Goal: Information Seeking & Learning: Check status

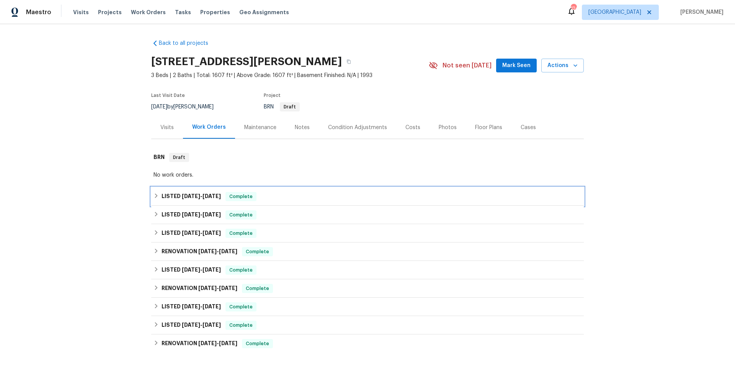
click at [350, 198] on div "LISTED [DATE] - [DATE] Complete" at bounding box center [368, 196] width 428 height 9
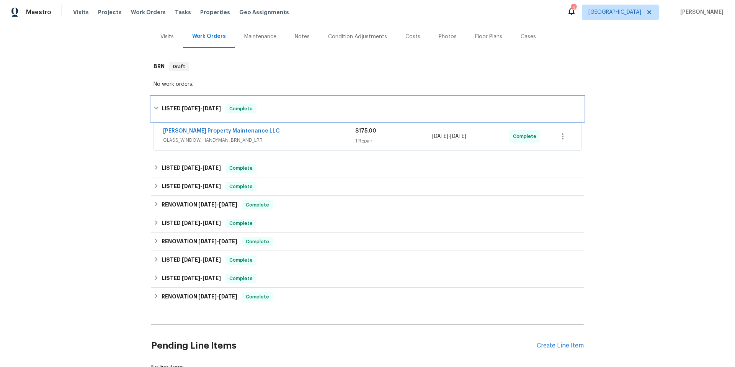
scroll to position [96, 0]
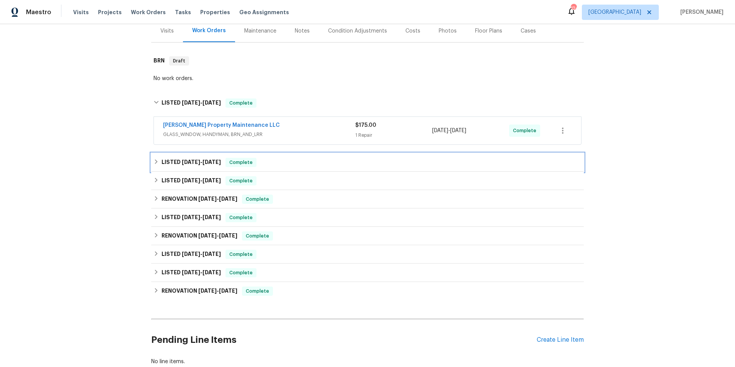
click at [329, 166] on div "LISTED [DATE] - [DATE] Complete" at bounding box center [368, 162] width 428 height 9
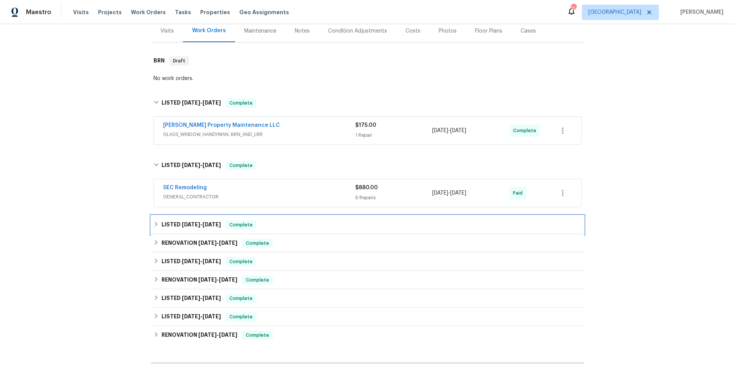
click at [316, 225] on div "LISTED [DATE] - [DATE] Complete" at bounding box center [368, 224] width 428 height 9
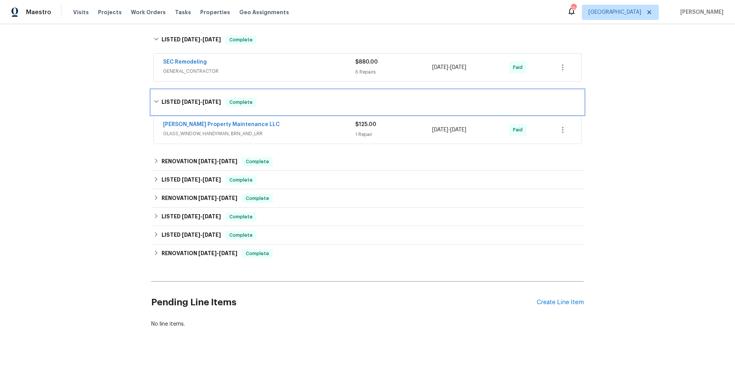
scroll to position [230, 0]
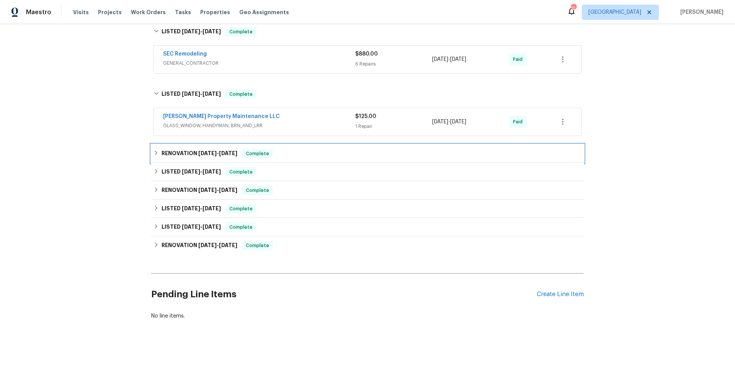
click at [327, 158] on div "RENOVATION [DATE] - [DATE] Complete" at bounding box center [368, 153] width 428 height 9
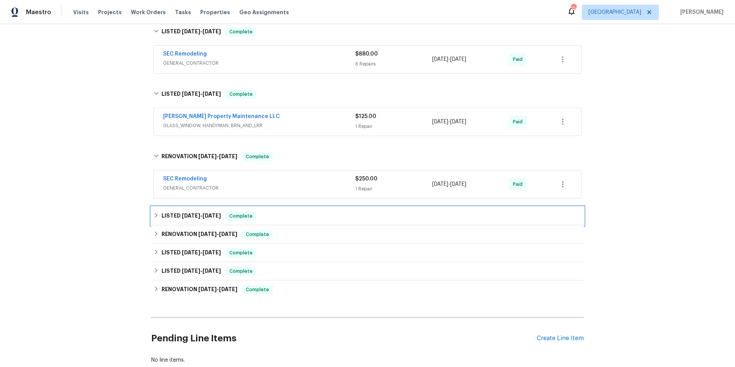
click at [309, 217] on div "LISTED [DATE] - [DATE] Complete" at bounding box center [368, 215] width 428 height 9
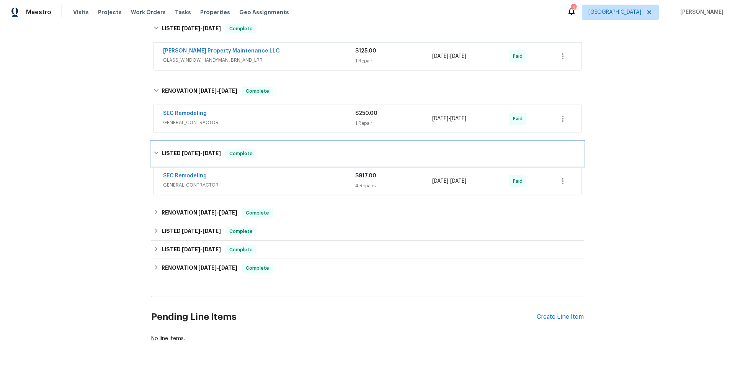
scroll to position [296, 0]
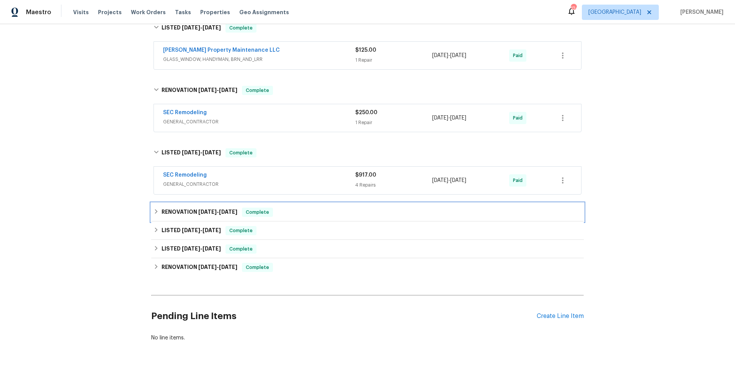
click at [312, 214] on div "RENOVATION [DATE] - [DATE] Complete" at bounding box center [368, 211] width 428 height 9
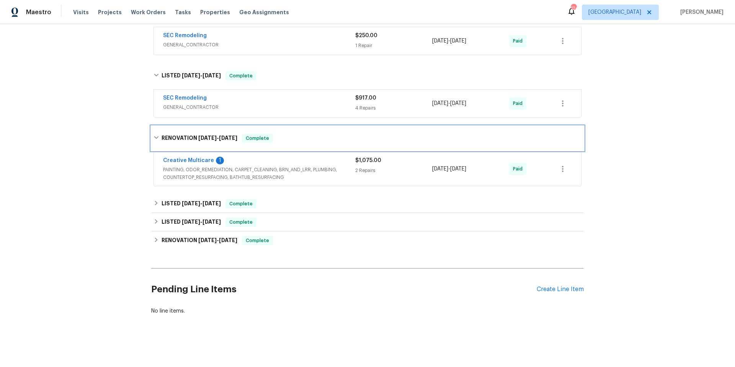
scroll to position [379, 0]
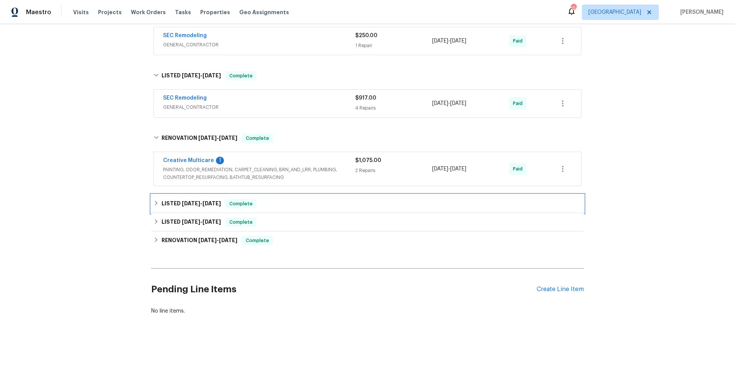
click at [318, 201] on div "LISTED [DATE] - [DATE] Complete" at bounding box center [368, 203] width 428 height 9
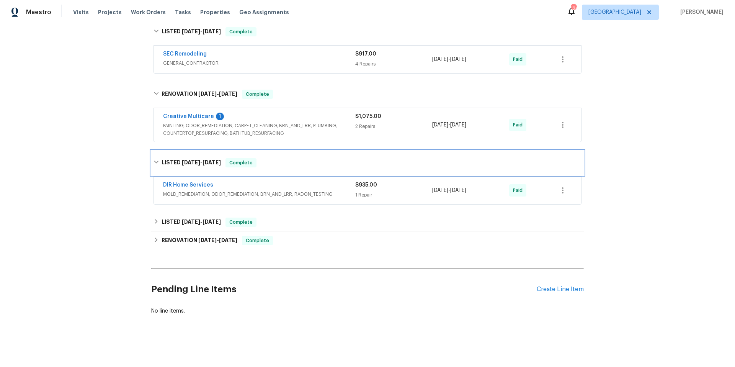
scroll to position [423, 0]
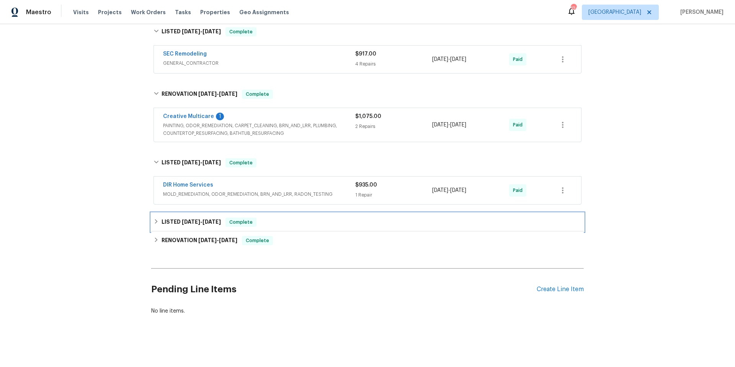
click at [301, 218] on div "LISTED [DATE] - [DATE] Complete" at bounding box center [368, 221] width 428 height 9
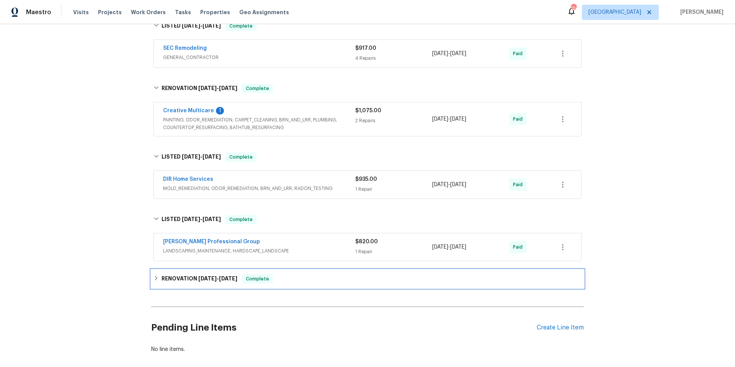
click at [304, 285] on div "RENOVATION [DATE] - [DATE] Complete" at bounding box center [367, 278] width 433 height 18
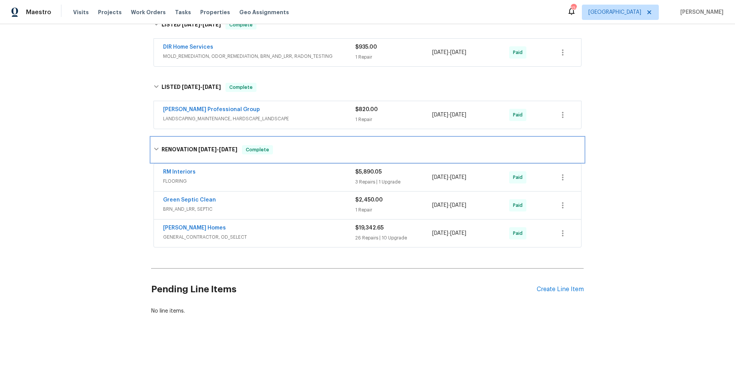
scroll to position [561, 0]
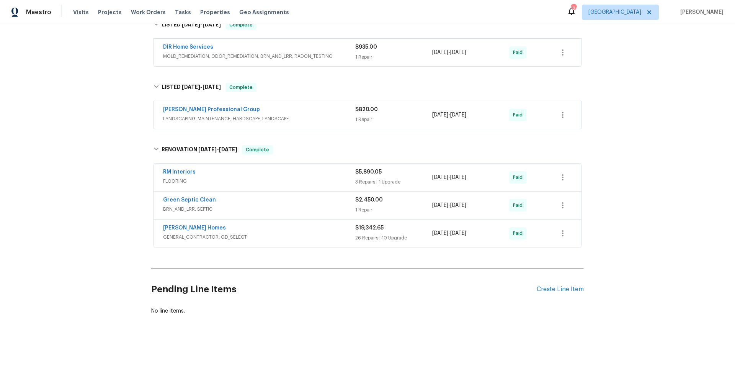
click at [295, 233] on span "GENERAL_CONTRACTOR, OD_SELECT" at bounding box center [259, 237] width 192 height 8
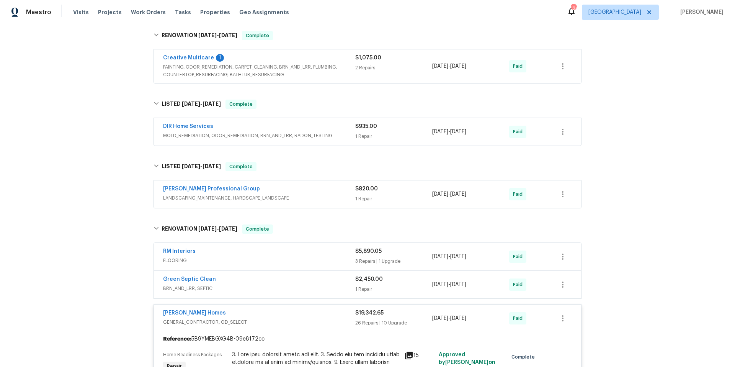
scroll to position [561, 0]
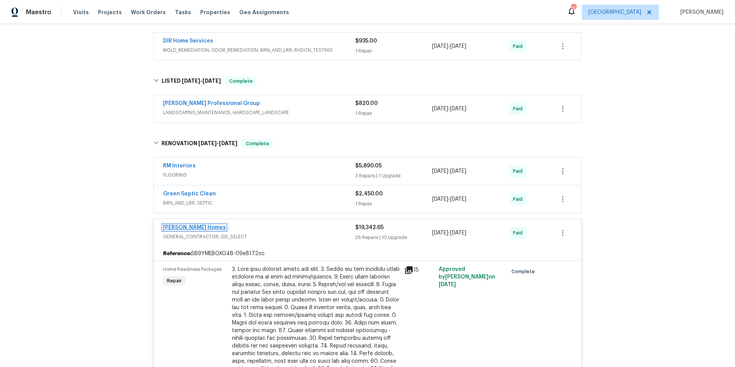
click at [188, 230] on link "[PERSON_NAME] Homes" at bounding box center [194, 227] width 63 height 5
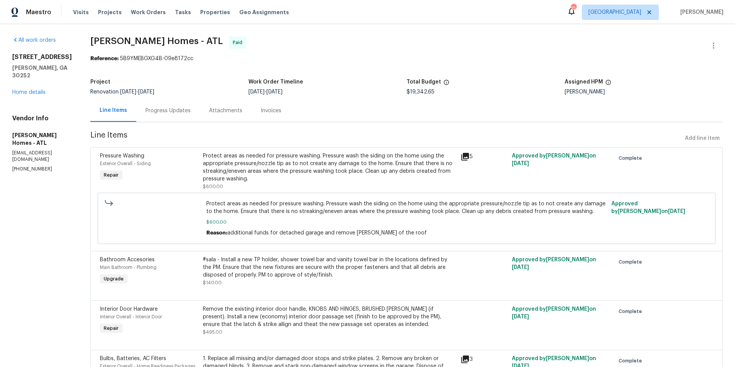
click at [163, 110] on div "Progress Updates" at bounding box center [167, 111] width 45 height 8
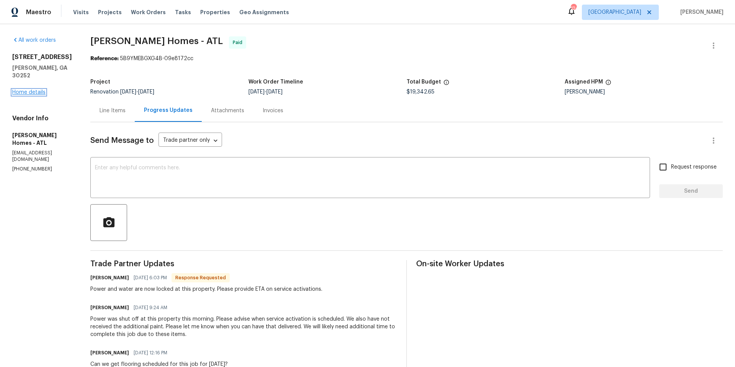
click at [33, 95] on link "Home details" at bounding box center [28, 92] width 33 height 5
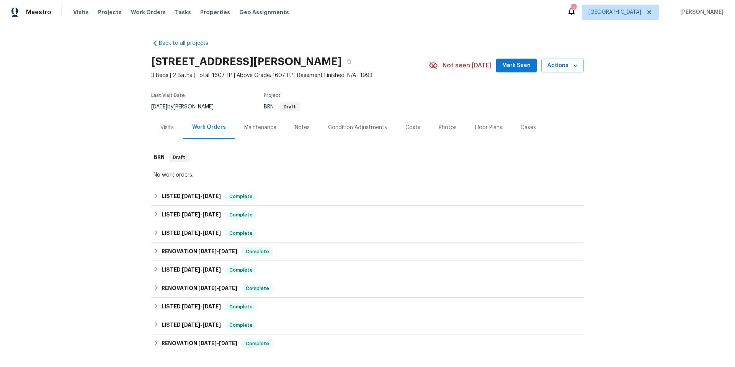
click at [295, 127] on div "Notes" at bounding box center [302, 128] width 15 height 8
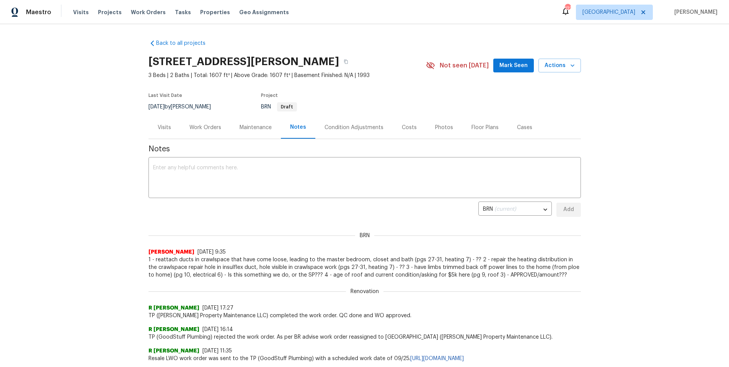
click at [196, 126] on div "Work Orders" at bounding box center [205, 128] width 32 height 8
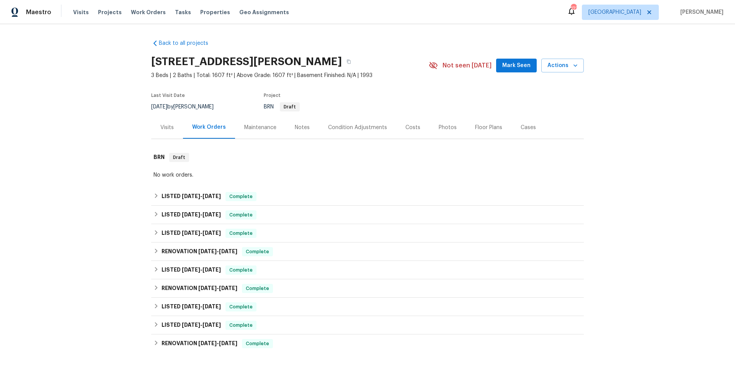
scroll to position [109, 0]
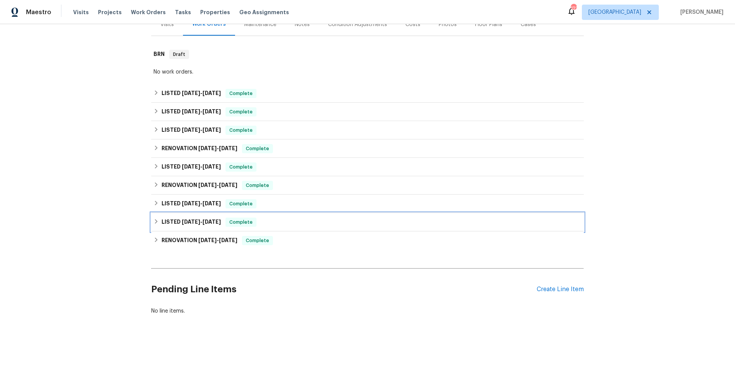
click at [295, 217] on div "LISTED [DATE] - [DATE] Complete" at bounding box center [368, 221] width 428 height 9
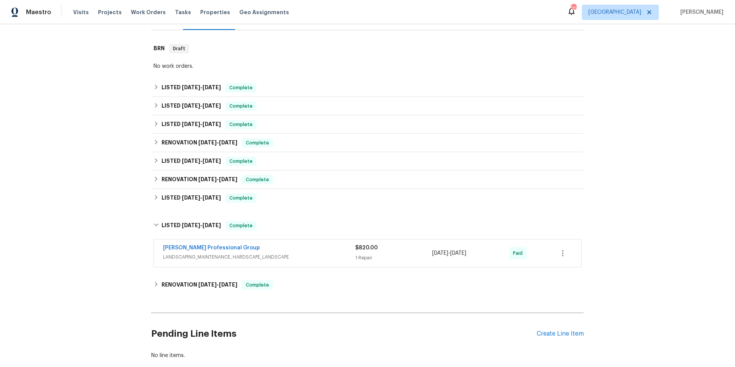
click at [315, 253] on span "LANDSCAPING_MAINTENANCE, HARDSCAPE_LANDSCAPE" at bounding box center [259, 257] width 192 height 8
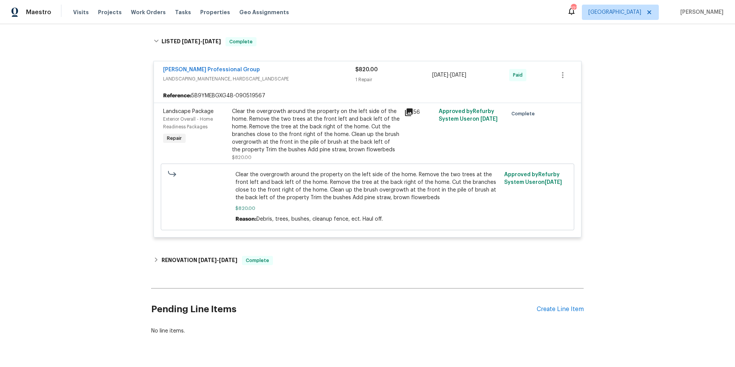
scroll to position [318, 0]
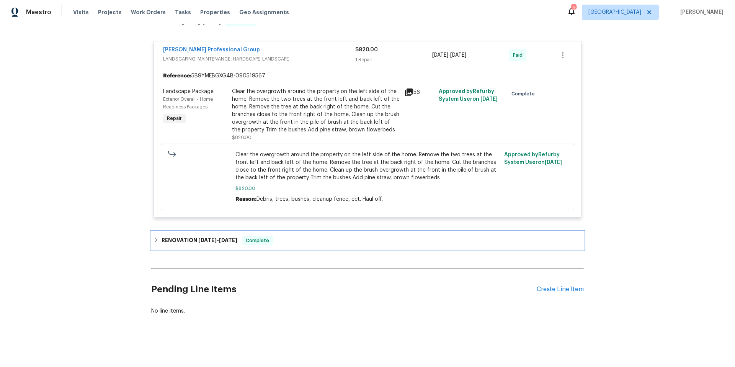
click at [325, 243] on div "RENOVATION [DATE] - [DATE] Complete" at bounding box center [367, 240] width 433 height 18
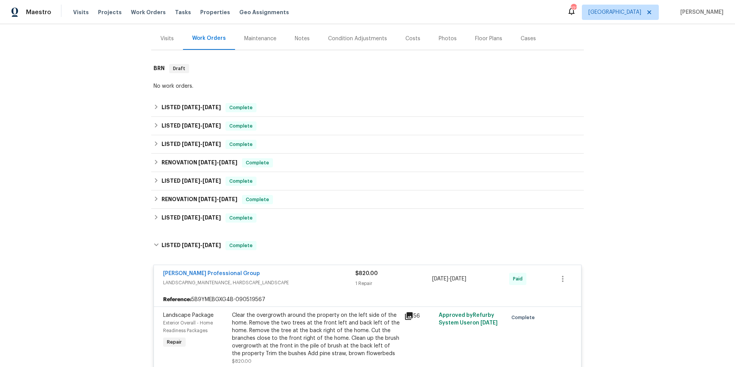
scroll to position [42, 0]
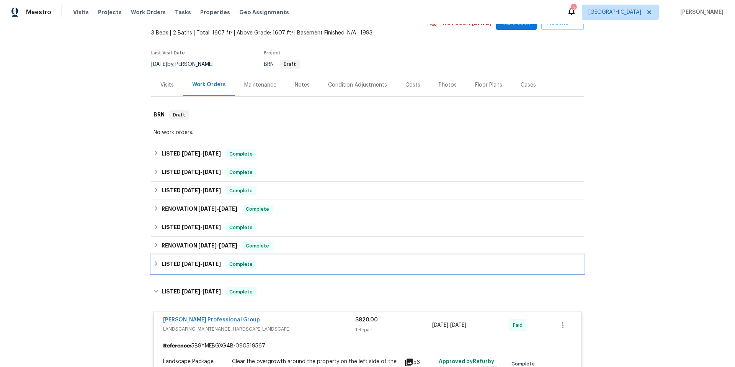
click at [297, 269] on div "LISTED [DATE] - [DATE] Complete" at bounding box center [367, 264] width 433 height 18
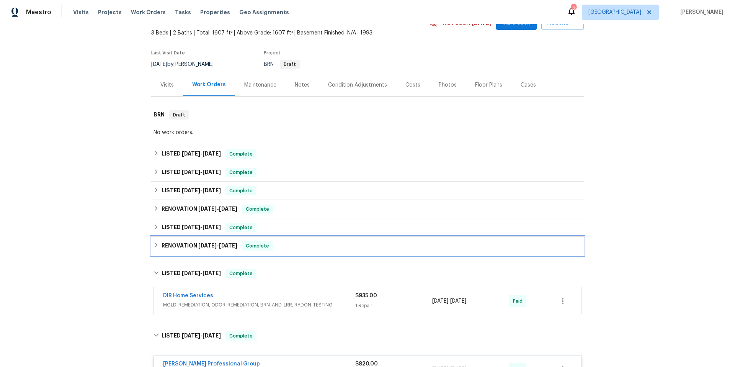
click at [311, 248] on div "RENOVATION [DATE] - [DATE] Complete" at bounding box center [368, 245] width 428 height 9
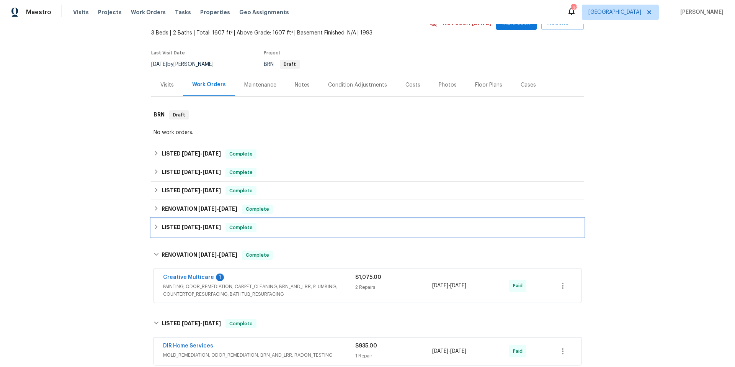
click at [319, 231] on div "LISTED [DATE] - [DATE] Complete" at bounding box center [368, 227] width 428 height 9
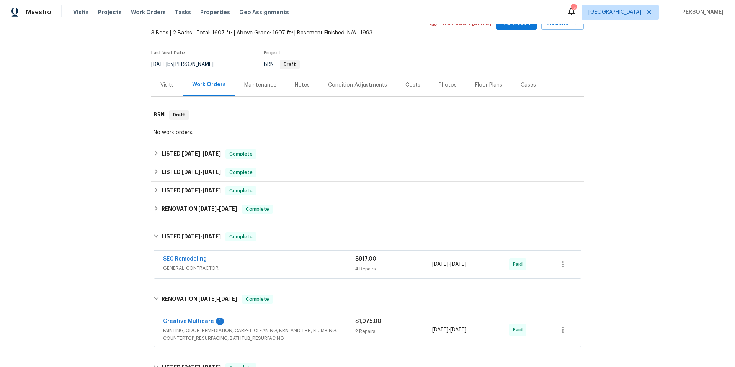
click at [312, 258] on div "SEC Remodeling" at bounding box center [259, 259] width 192 height 9
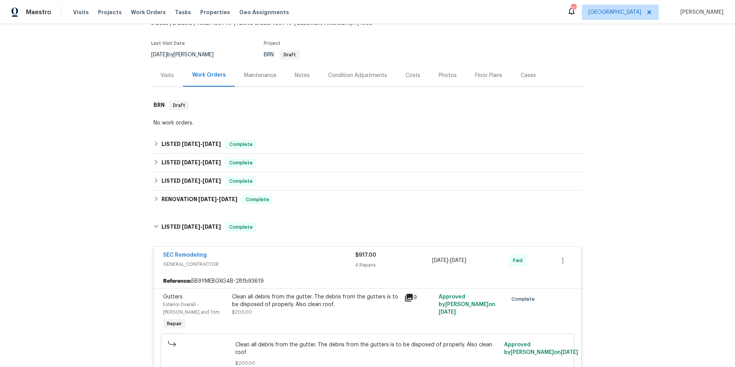
scroll to position [39, 0]
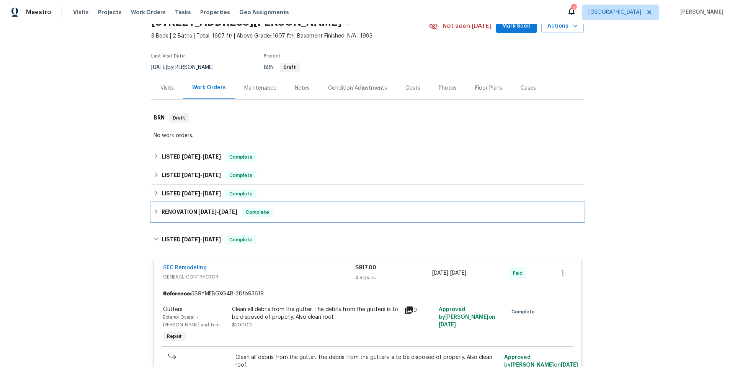
click at [307, 214] on div "RENOVATION [DATE] - [DATE] Complete" at bounding box center [368, 211] width 428 height 9
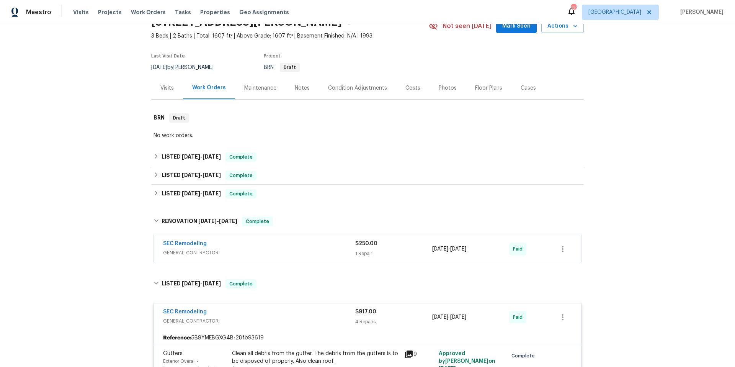
click at [297, 241] on div "SEC Remodeling" at bounding box center [259, 244] width 192 height 9
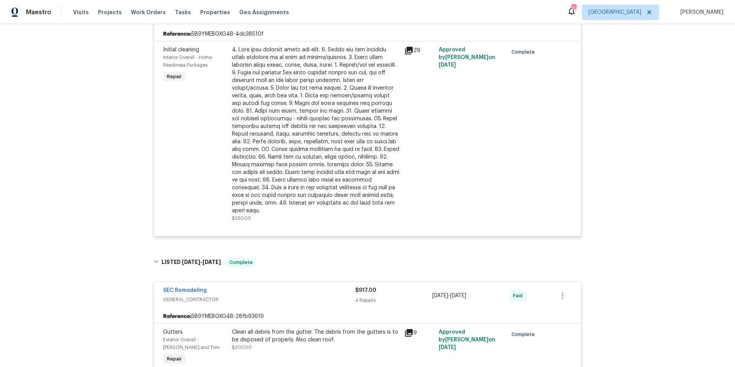
scroll to position [0, 0]
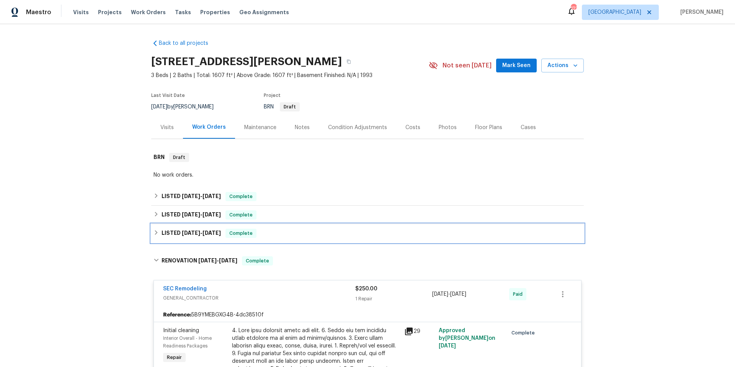
click at [309, 238] on div "LISTED [DATE] - [DATE] Complete" at bounding box center [367, 233] width 433 height 18
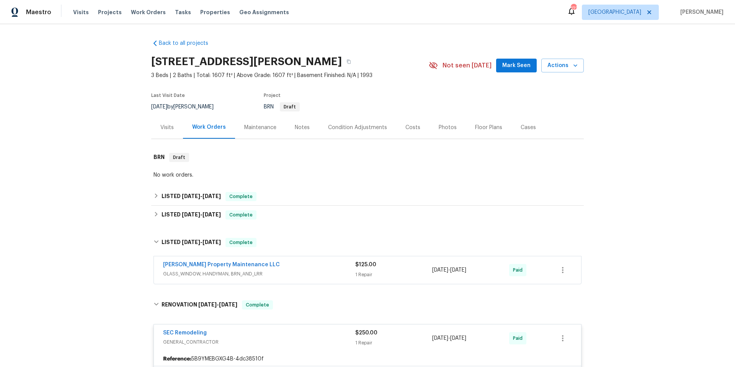
click at [306, 264] on div "[PERSON_NAME] Property Maintenance LLC" at bounding box center [259, 265] width 192 height 9
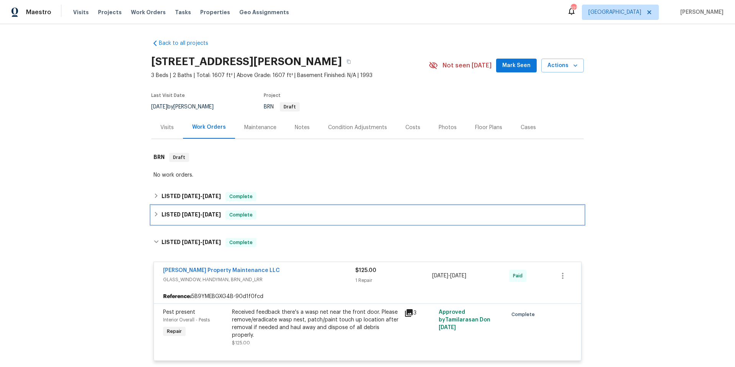
click at [309, 219] on div "LISTED [DATE] - [DATE] Complete" at bounding box center [367, 215] width 433 height 18
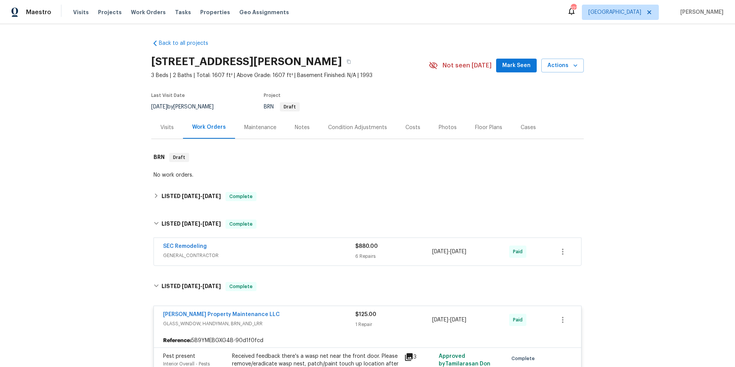
click at [302, 242] on div "SEC Remodeling GENERAL_CONTRACTOR $880.00 6 Repairs [DATE] - [DATE] Paid" at bounding box center [367, 252] width 427 height 28
click at [297, 245] on div "SEC Remodeling" at bounding box center [259, 246] width 192 height 9
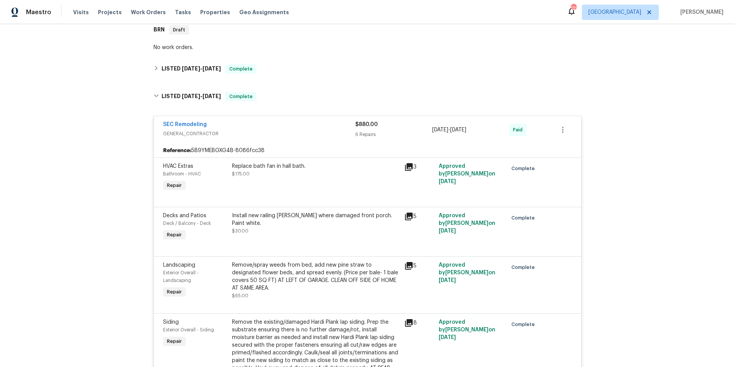
scroll to position [13, 0]
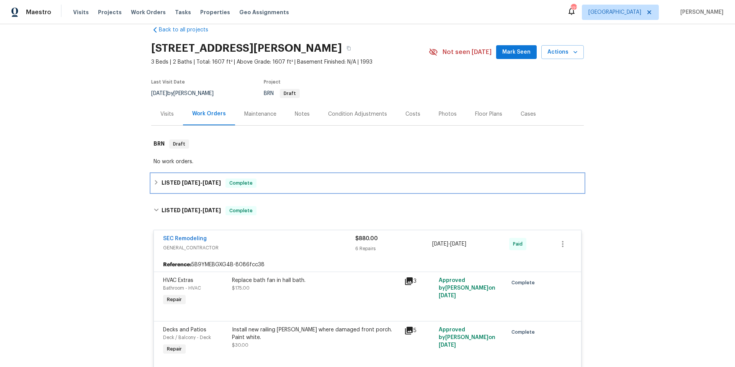
click at [307, 190] on div "LISTED [DATE] - [DATE] Complete" at bounding box center [367, 183] width 433 height 18
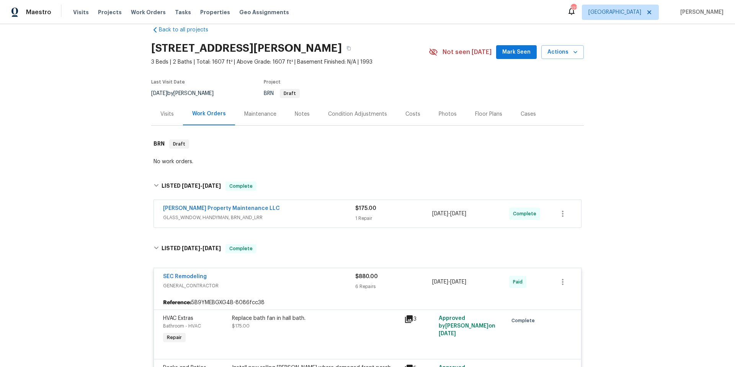
click at [300, 211] on div "[PERSON_NAME] Property Maintenance LLC" at bounding box center [259, 208] width 192 height 9
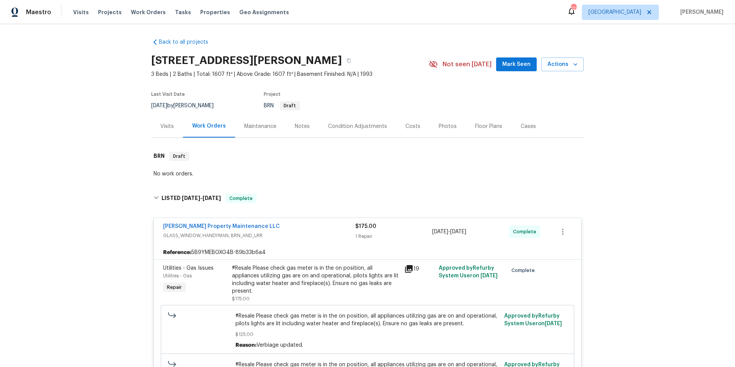
scroll to position [0, 0]
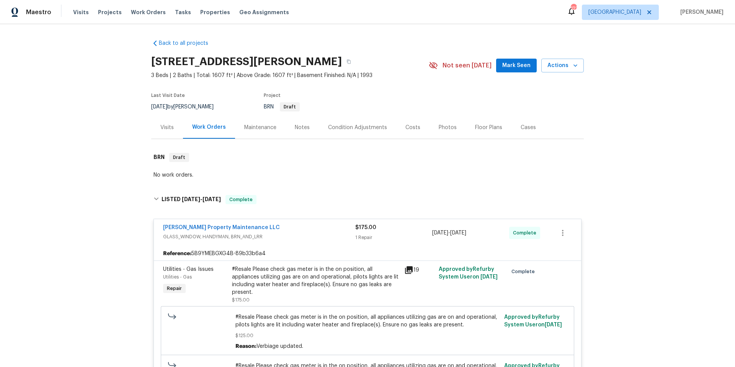
click at [365, 130] on div "Condition Adjustments" at bounding box center [357, 128] width 59 height 8
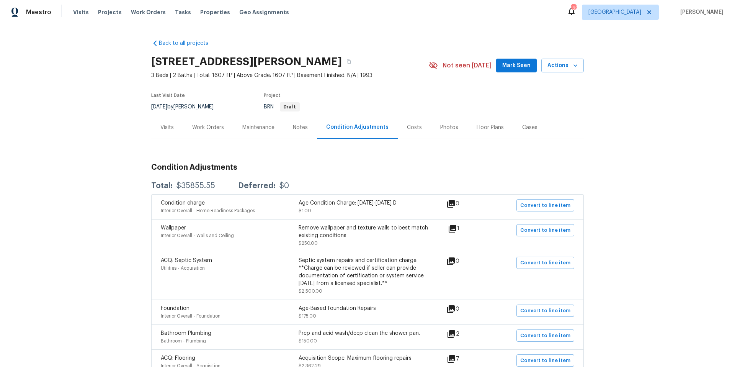
click at [407, 128] on div "Costs" at bounding box center [414, 128] width 15 height 8
